Goal: Transaction & Acquisition: Book appointment/travel/reservation

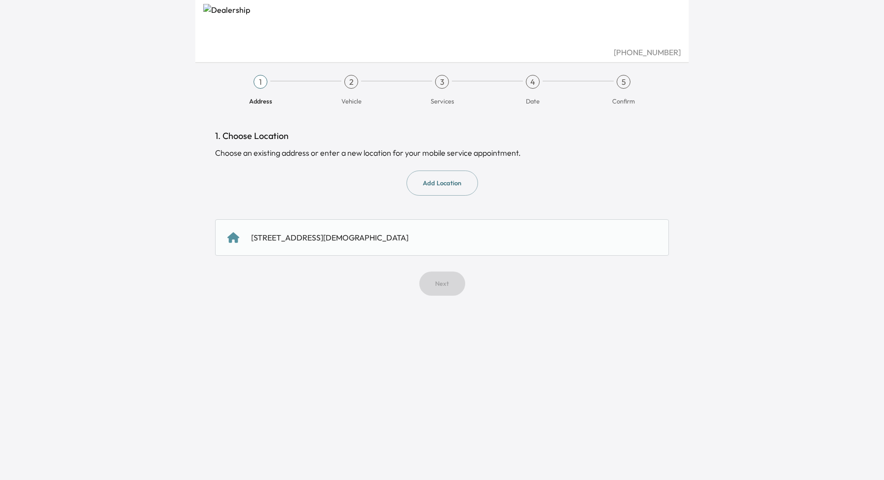
click at [391, 234] on div "[STREET_ADDRESS][DEMOGRAPHIC_DATA]" at bounding box center [329, 238] width 157 height 12
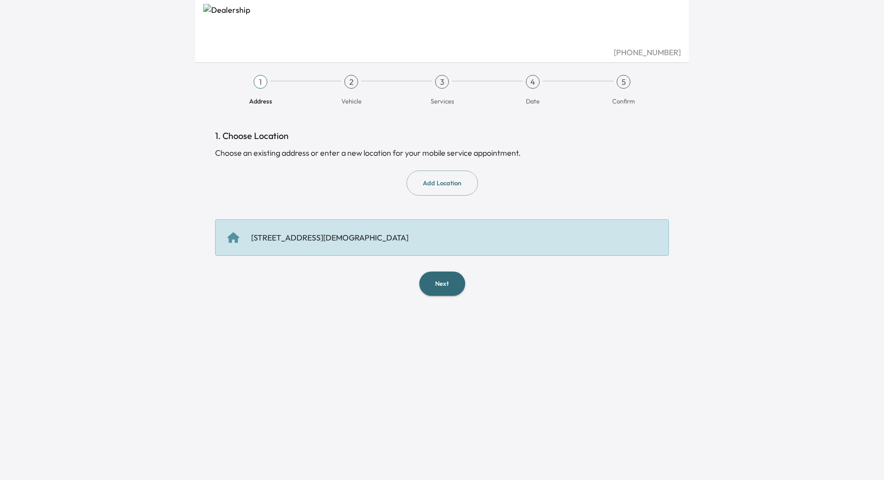
click at [449, 287] on button "Next" at bounding box center [442, 284] width 46 height 24
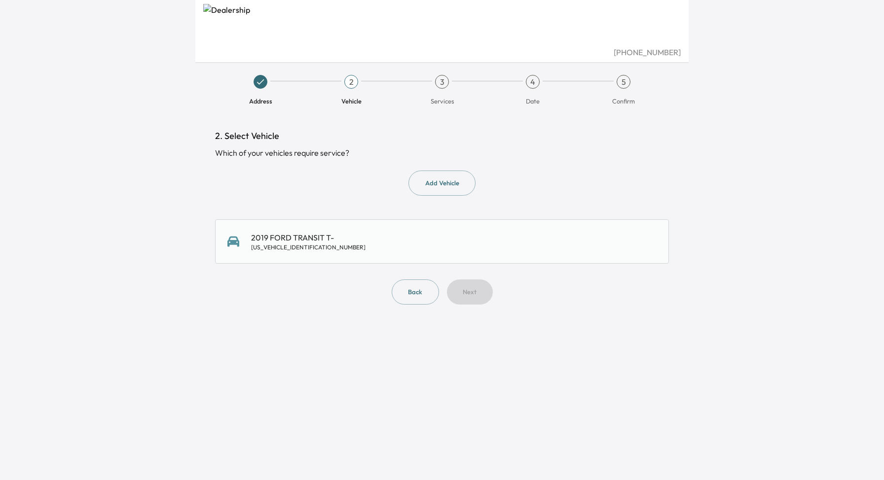
click at [438, 176] on button "Add Vehicle" at bounding box center [441, 183] width 67 height 25
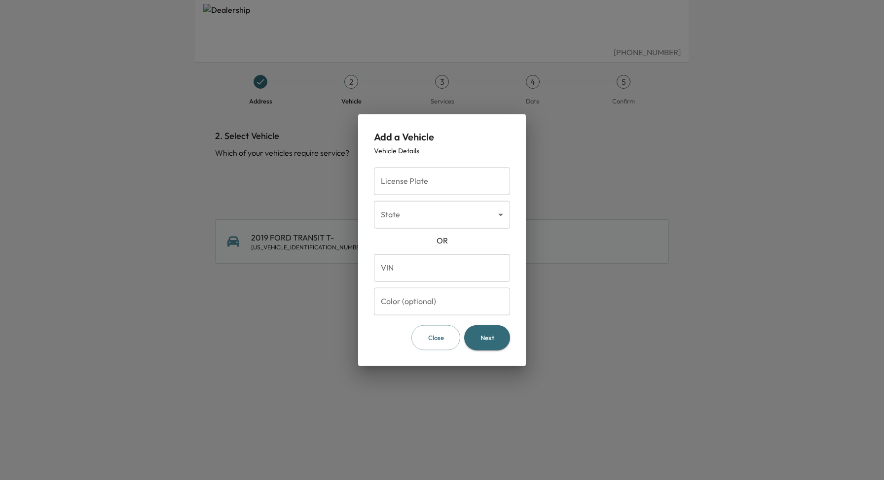
click at [448, 269] on input "VIN" at bounding box center [442, 268] width 136 height 28
paste input "**********"
type input "**********"
type input "*****"
click at [495, 336] on button "Next" at bounding box center [487, 338] width 46 height 25
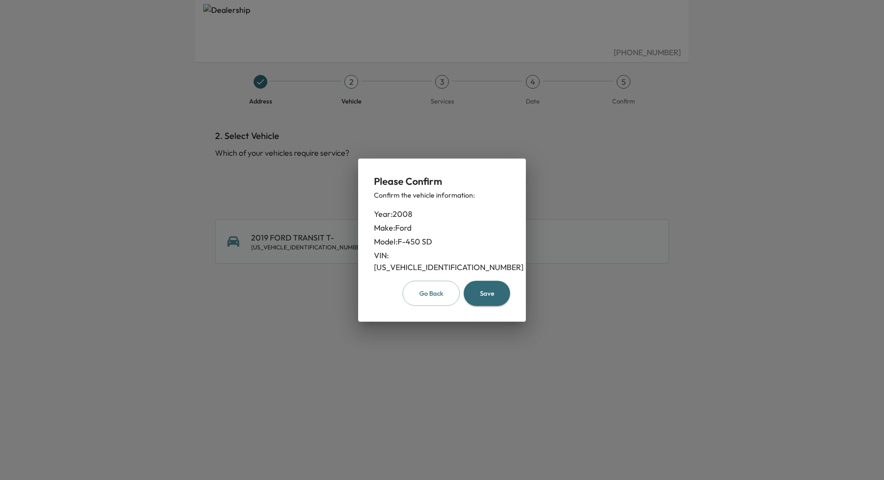
click at [490, 284] on button "Save" at bounding box center [487, 293] width 46 height 25
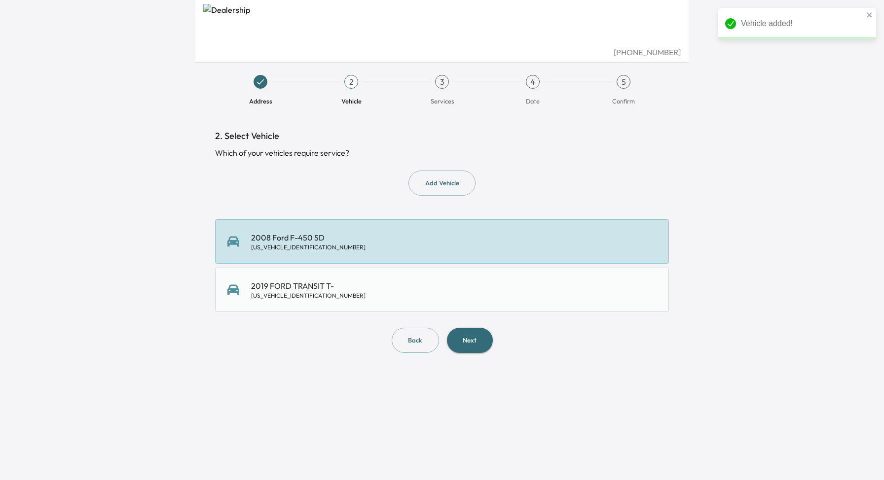
click at [480, 252] on div "2008 Ford F-450 SD [US_VEHICLE_IDENTIFICATION_NUMBER]" at bounding box center [442, 241] width 454 height 44
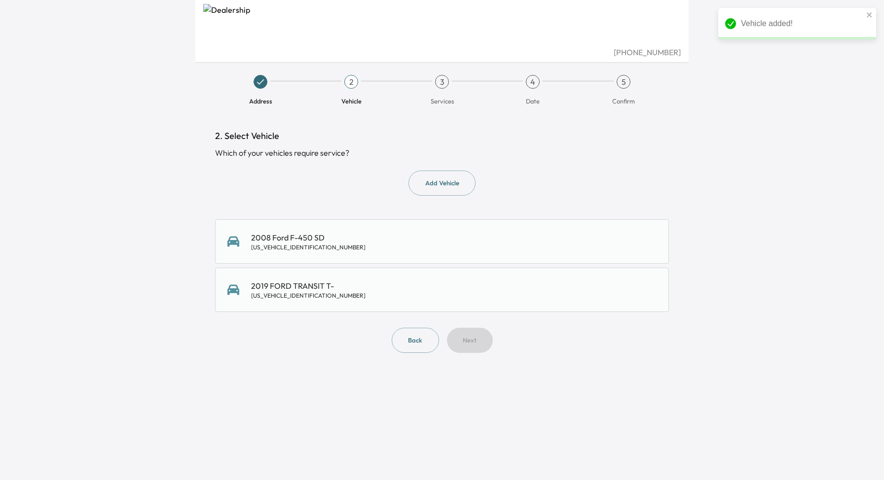
click at [480, 252] on div "2008 Ford F-450 SD [US_VEHICLE_IDENTIFICATION_NUMBER]" at bounding box center [442, 241] width 454 height 44
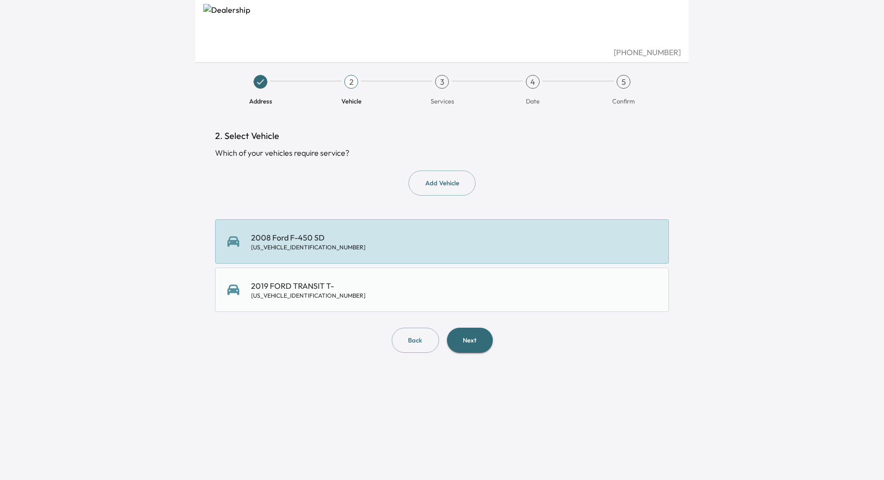
click at [477, 339] on button "Next" at bounding box center [470, 340] width 46 height 25
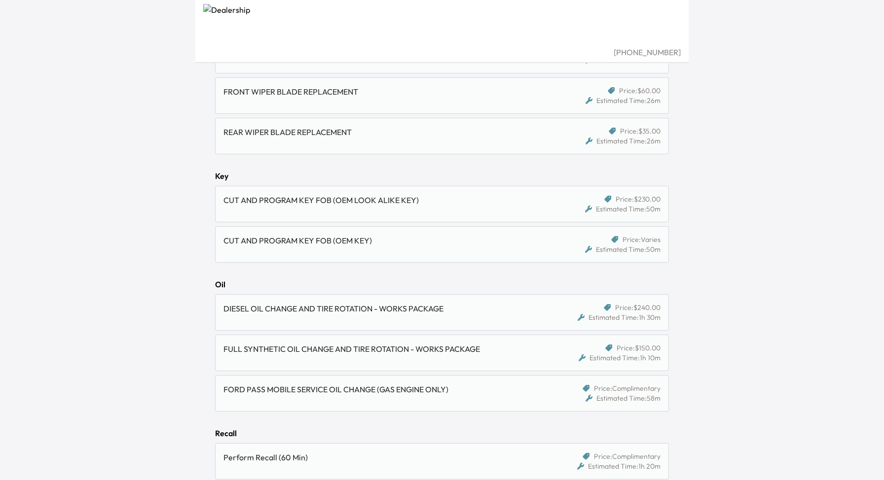
scroll to position [610, 0]
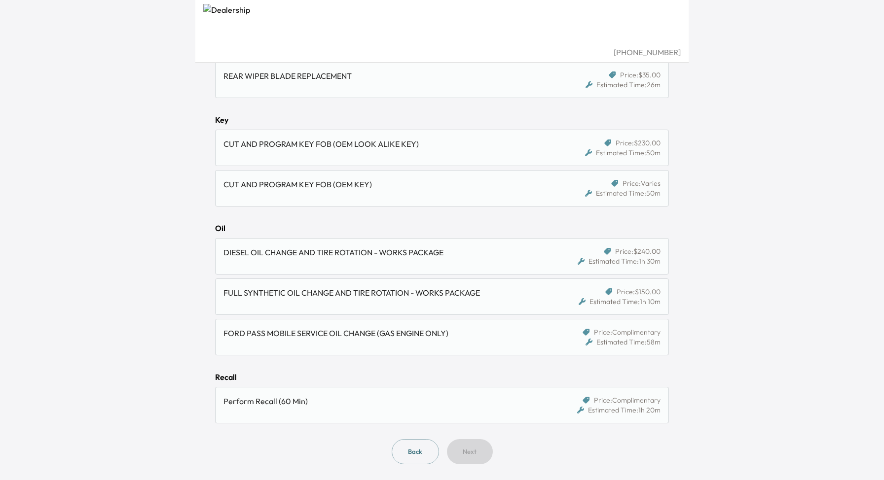
click at [256, 258] on div "DIESEL OIL CHANGE AND TIRE ROTATION - WORKS PACKAGE" at bounding box center [383, 253] width 320 height 12
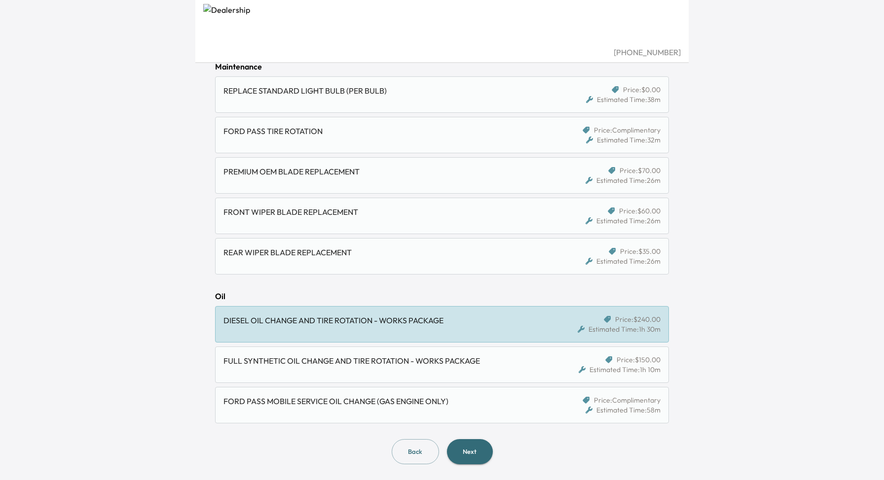
scroll to position [393, 0]
click at [458, 364] on div "FULL SYNTHETIC OIL CHANGE AND TIRE ROTATION - WORKS PACKAGE" at bounding box center [383, 361] width 320 height 12
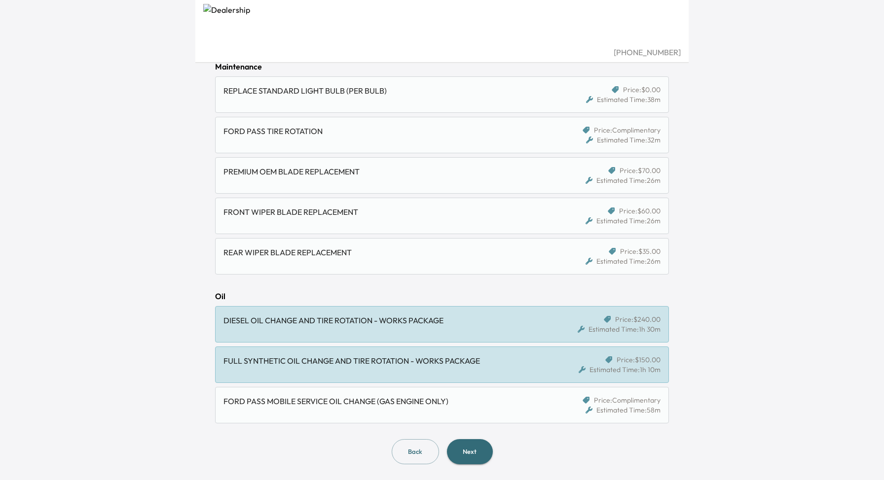
click at [458, 364] on div "FULL SYNTHETIC OIL CHANGE AND TIRE ROTATION - WORKS PACKAGE" at bounding box center [383, 361] width 320 height 12
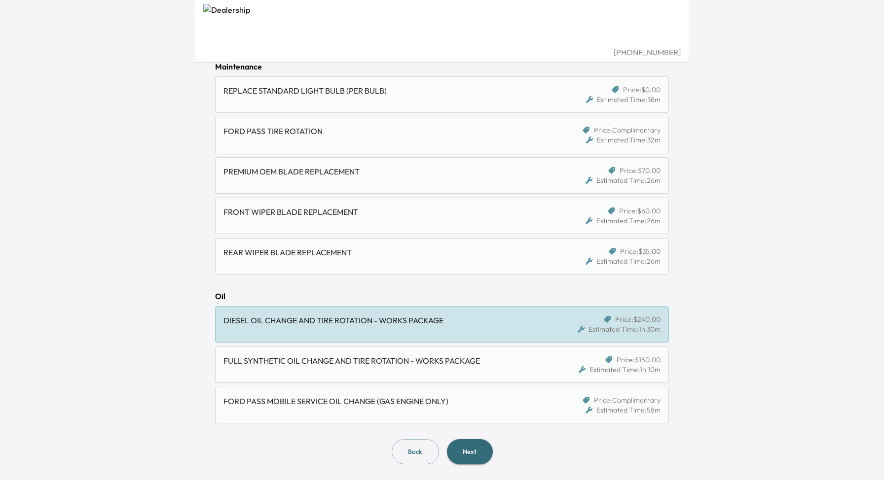
click at [260, 307] on div "DIESEL OIL CHANGE AND TIRE ROTATION - WORKS PACKAGE Price: $240.00 Estimated Ti…" at bounding box center [442, 324] width 454 height 36
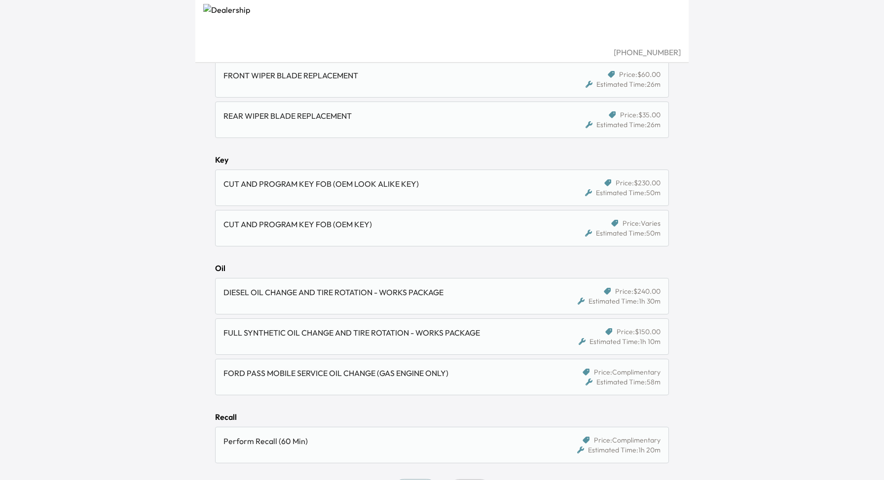
scroll to position [610, 0]
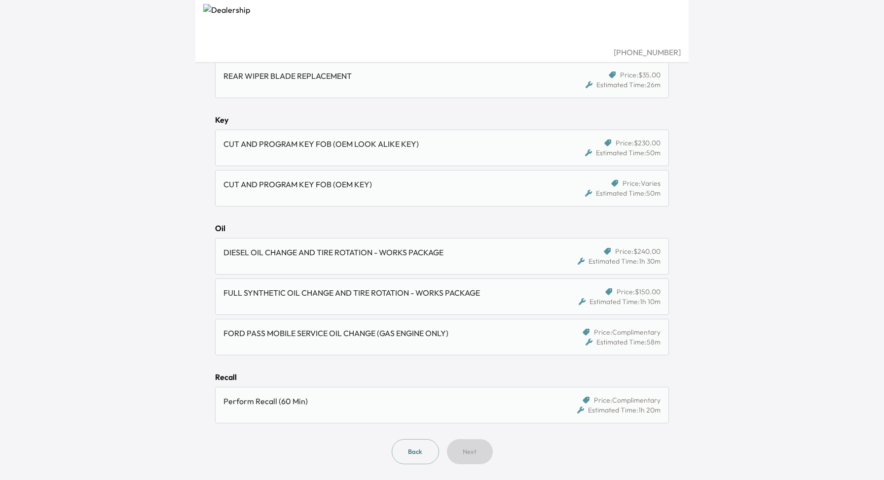
click at [297, 251] on div "DIESEL OIL CHANGE AND TIRE ROTATION - WORKS PACKAGE" at bounding box center [383, 253] width 320 height 12
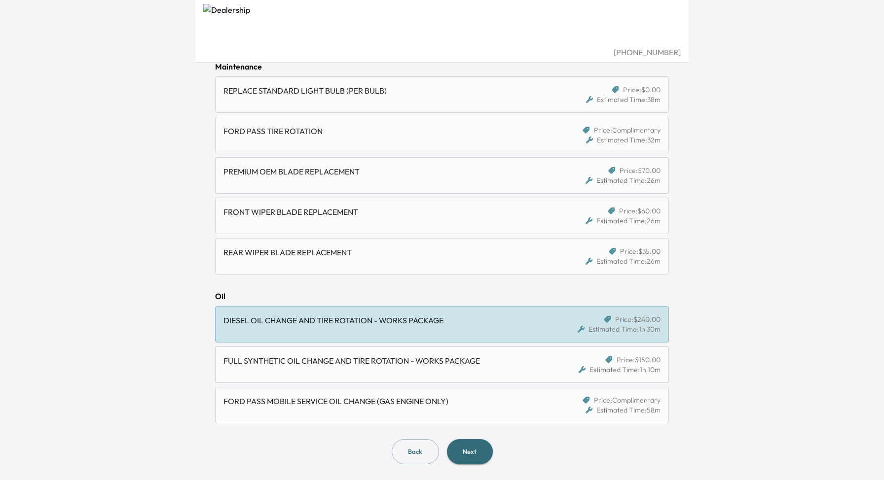
click at [482, 449] on button "Next" at bounding box center [470, 451] width 46 height 25
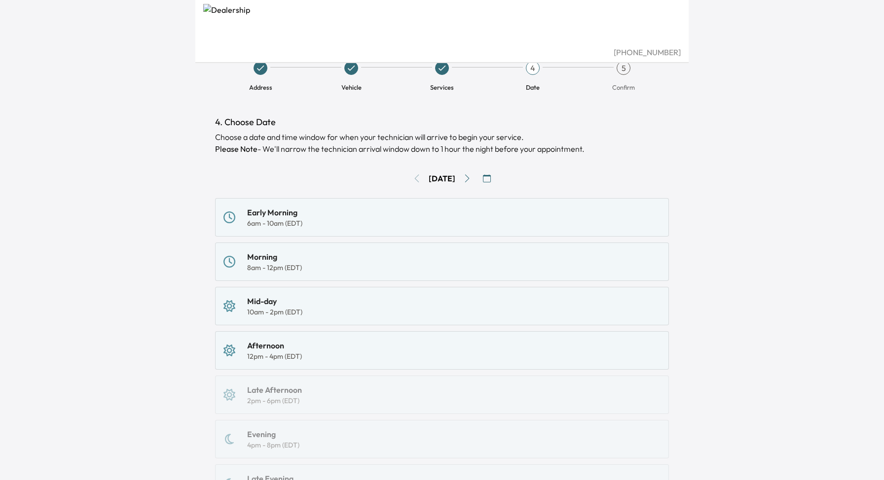
scroll to position [17, 0]
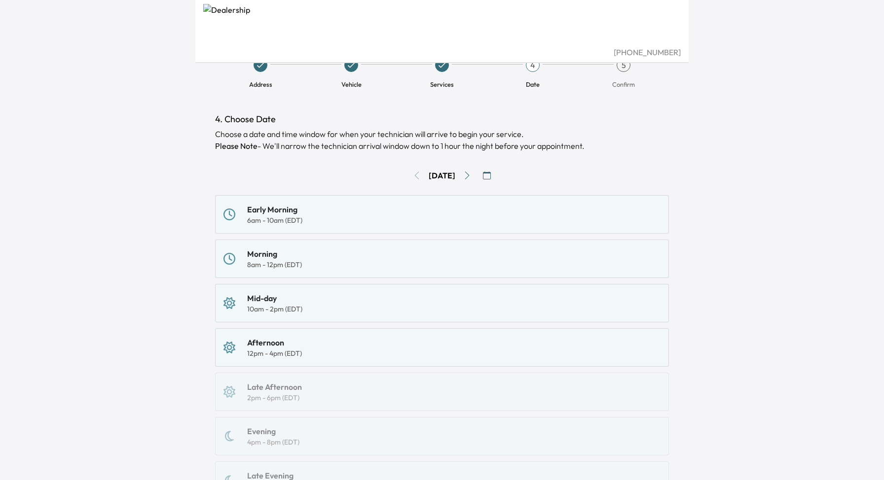
click at [471, 177] on icon "Go to next day" at bounding box center [467, 176] width 8 height 8
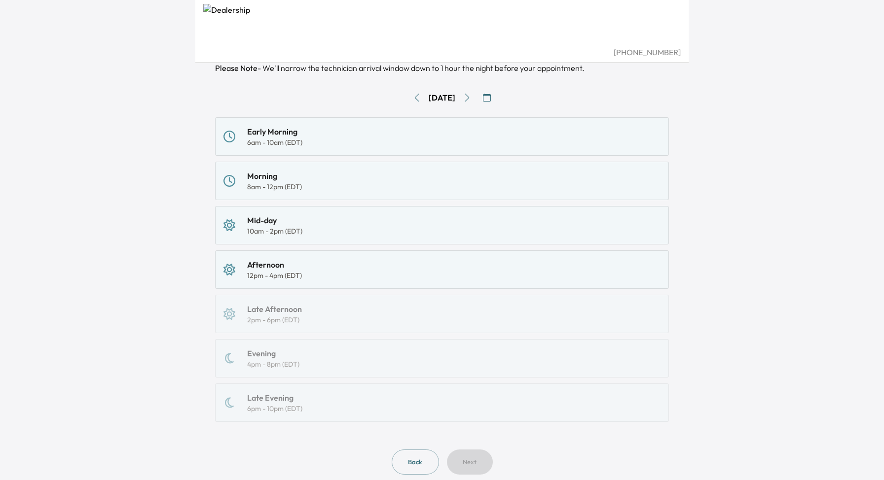
scroll to position [88, 0]
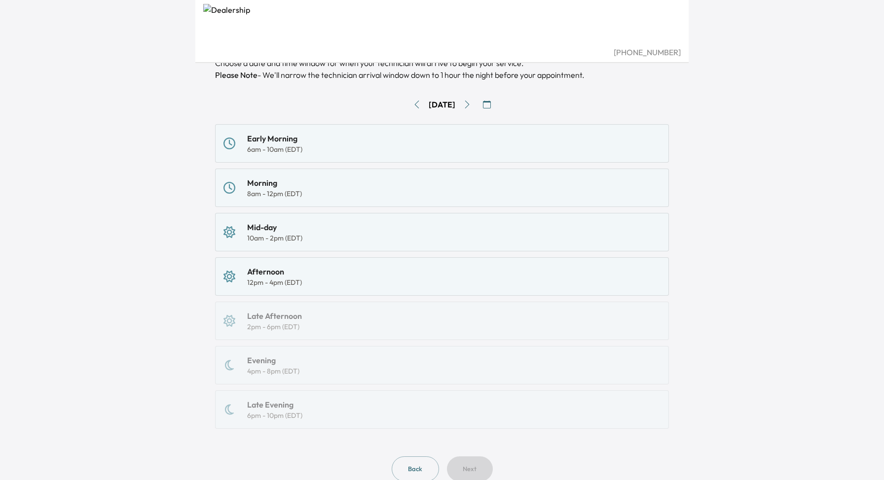
click at [432, 139] on div "Early Morning 6am - 10am (EDT)" at bounding box center [441, 144] width 437 height 22
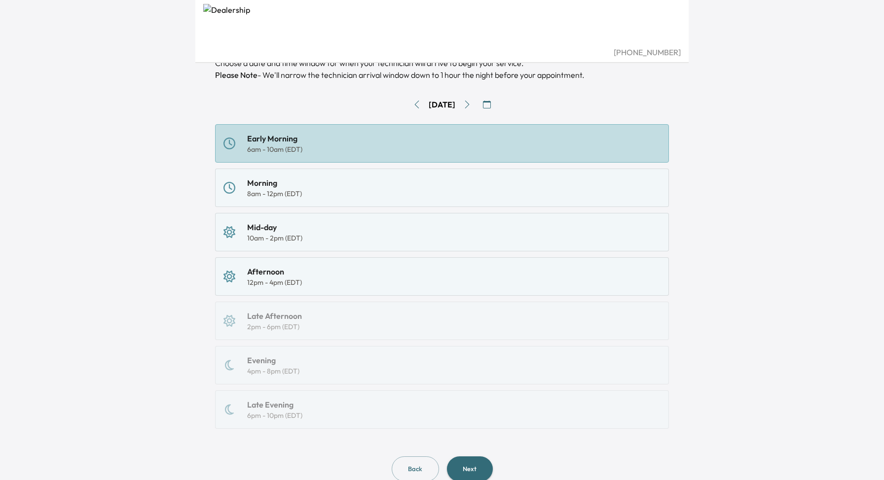
scroll to position [121, 0]
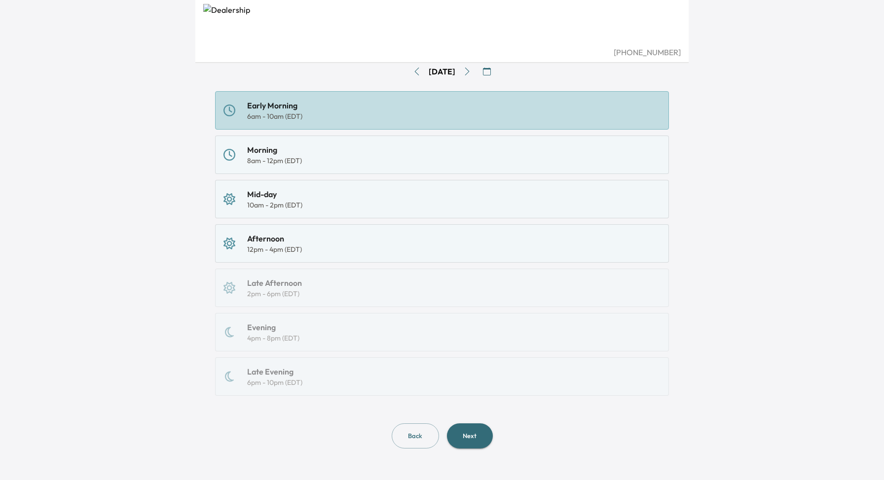
click at [479, 435] on button "Next" at bounding box center [470, 436] width 46 height 25
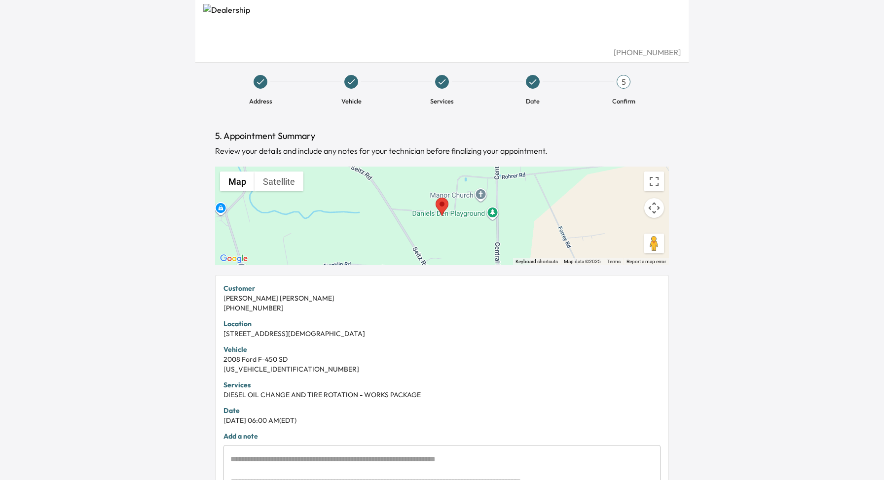
scroll to position [145, 0]
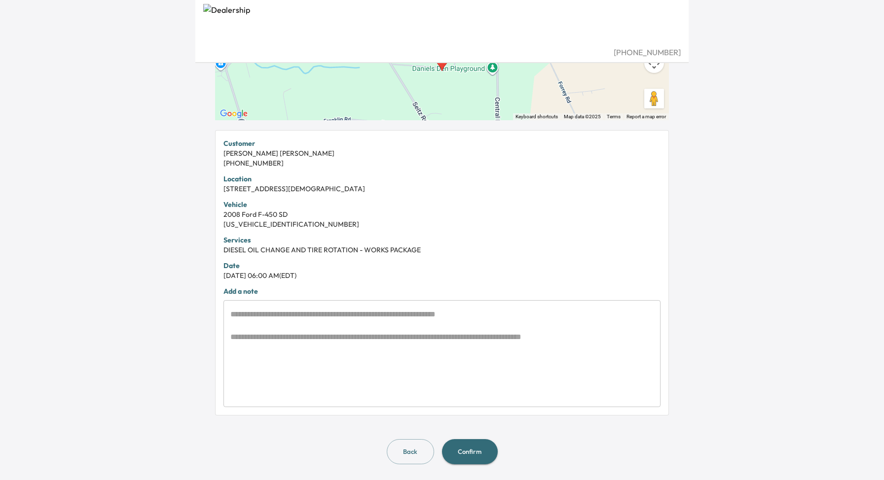
click at [365, 325] on textarea at bounding box center [441, 354] width 423 height 91
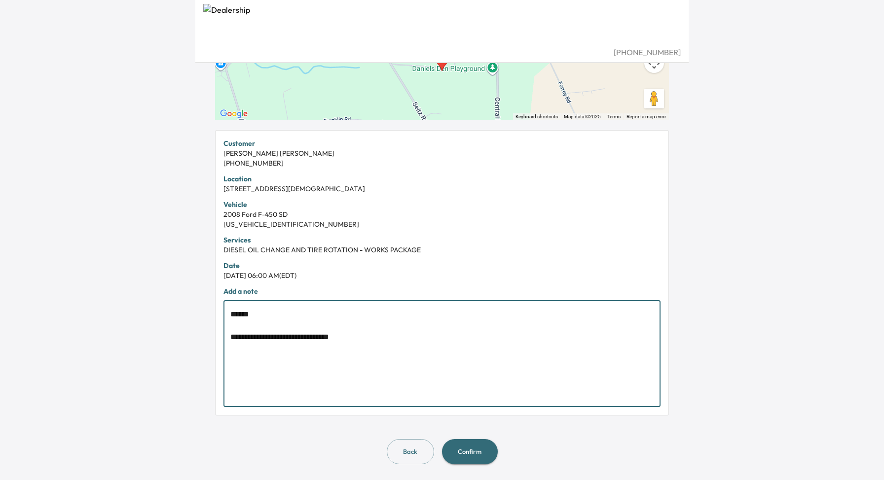
paste textarea "**********"
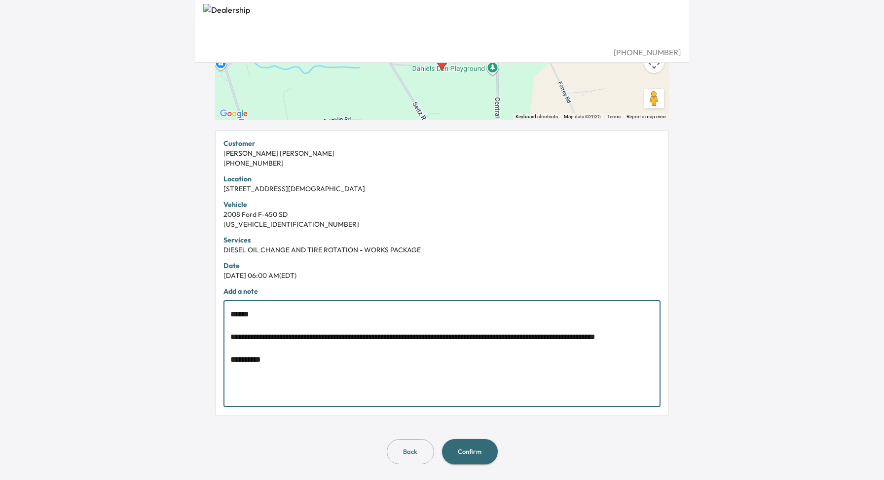
click at [539, 338] on textarea "**********" at bounding box center [441, 354] width 423 height 91
type textarea "**********"
click at [483, 456] on button "Confirm" at bounding box center [470, 451] width 56 height 25
